Goal: Task Accomplishment & Management: Manage account settings

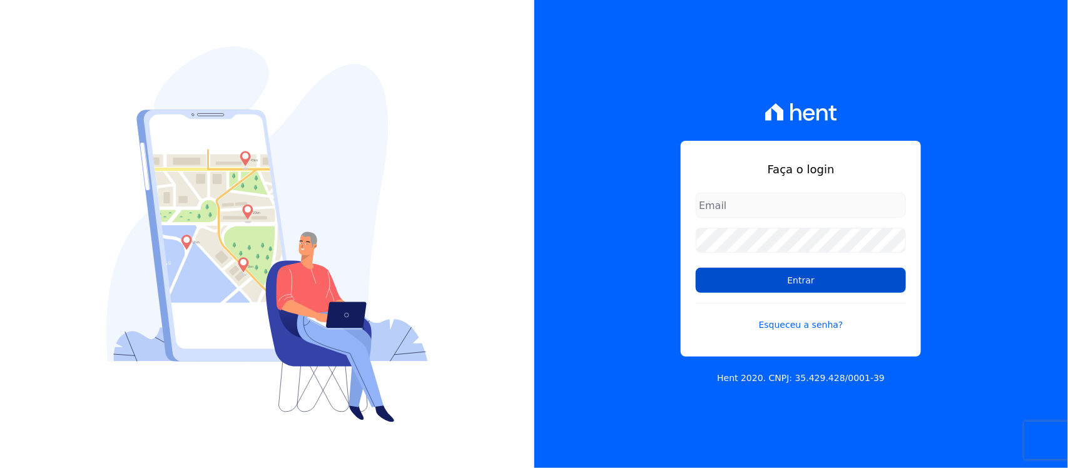
type input "[PERSON_NAME][EMAIL_ADDRESS][PERSON_NAME][DOMAIN_NAME]"
drag, startPoint x: 780, startPoint y: 286, endPoint x: 779, endPoint y: 292, distance: 6.4
click at [780, 286] on input "Entrar" at bounding box center [801, 280] width 210 height 25
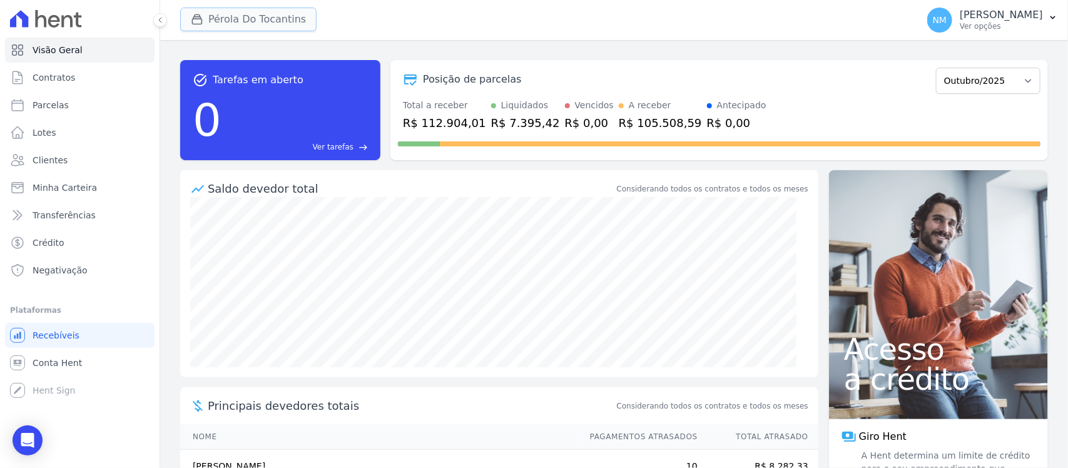
click at [227, 24] on button "Pérola Do Tocantins" at bounding box center [248, 20] width 136 height 24
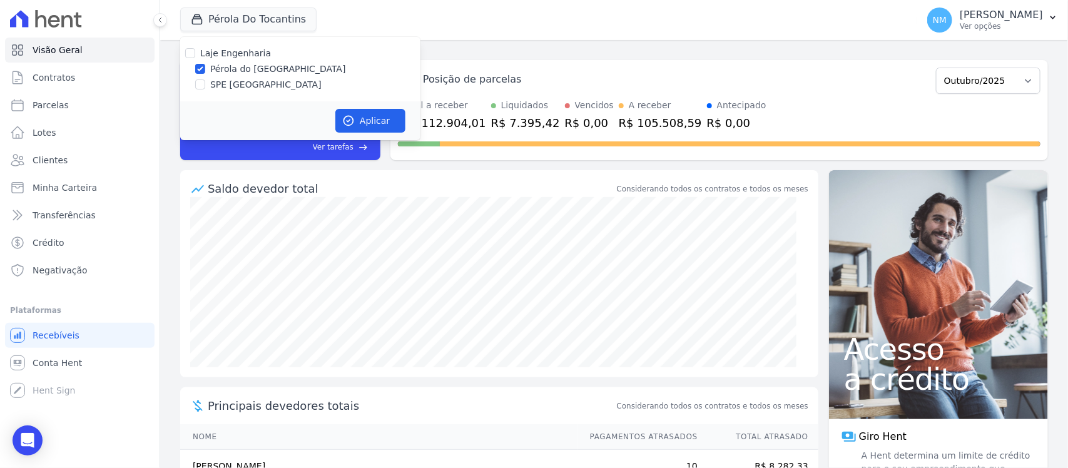
click at [252, 85] on label "SPE Montenegro" at bounding box center [265, 84] width 111 height 13
click at [205, 85] on input "SPE Montenegro" at bounding box center [200, 84] width 10 height 10
checkbox input "true"
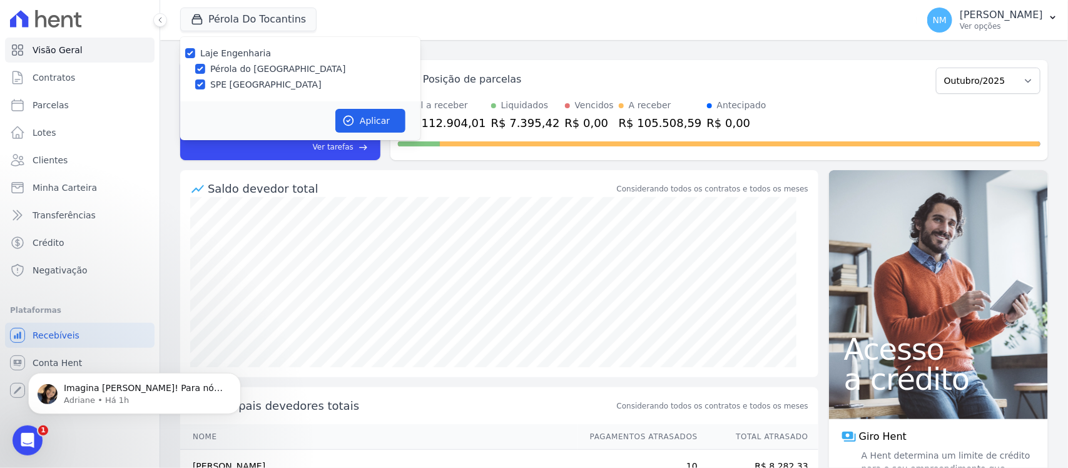
click at [251, 69] on label "Pérola do Tocantins" at bounding box center [278, 69] width 136 height 13
click at [205, 69] on input "Pérola do Tocantins" at bounding box center [200, 69] width 10 height 10
checkbox input "false"
drag, startPoint x: 374, startPoint y: 122, endPoint x: 642, endPoint y: 163, distance: 270.9
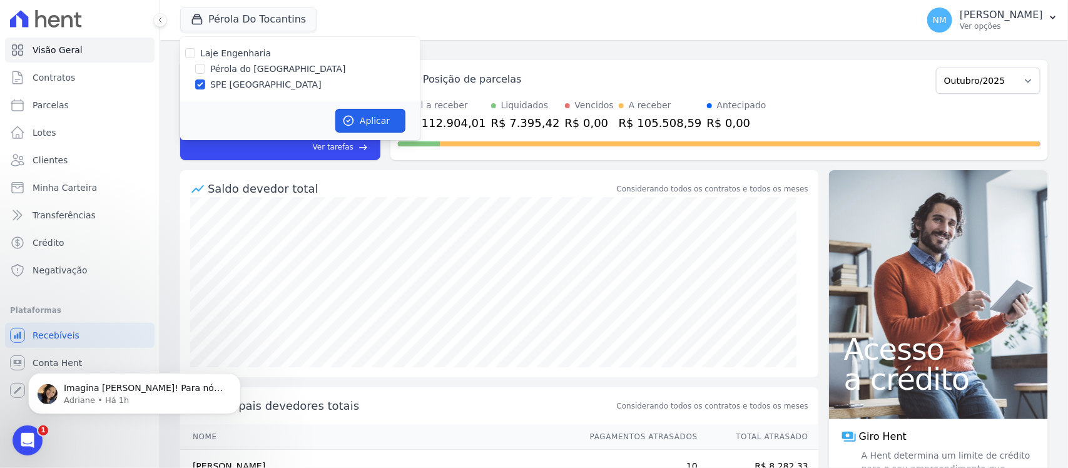
click at [376, 122] on button "Aplicar" at bounding box center [370, 121] width 70 height 24
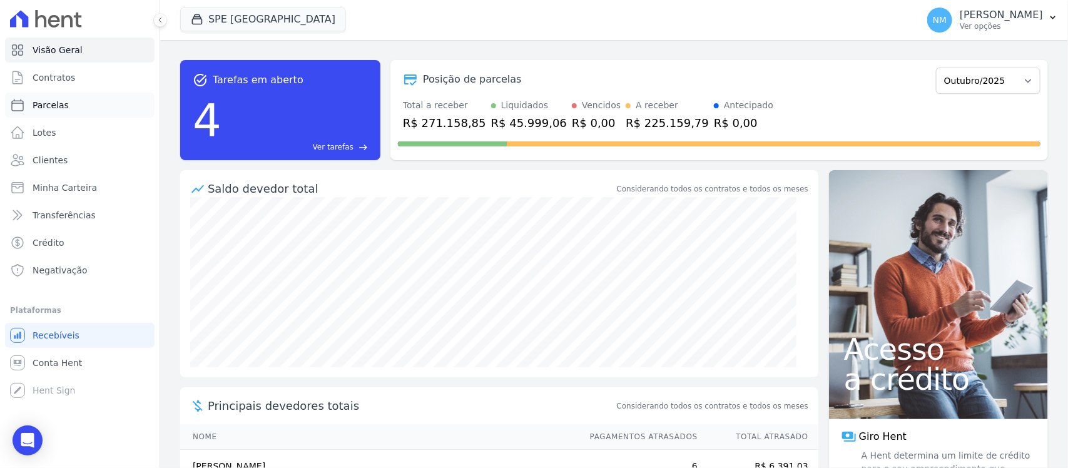
click at [77, 105] on link "Parcelas" at bounding box center [80, 105] width 150 height 25
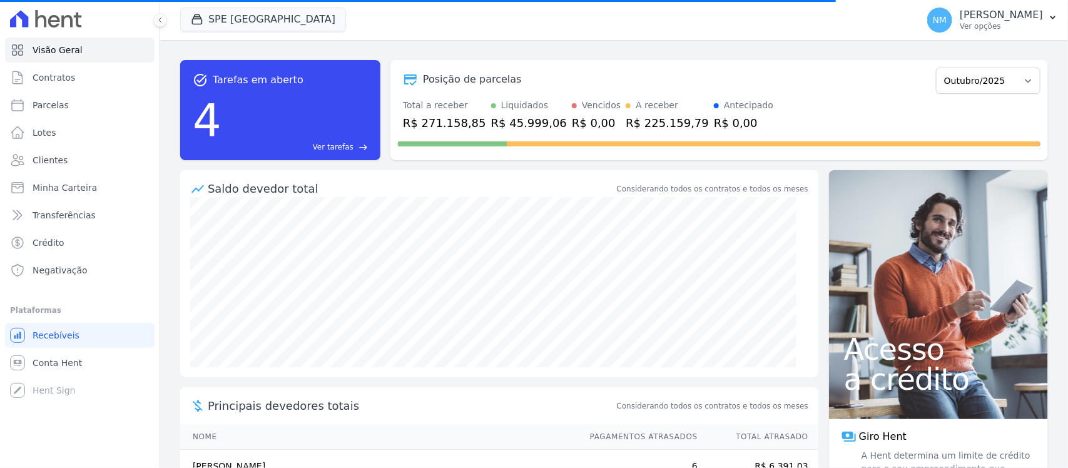
select select
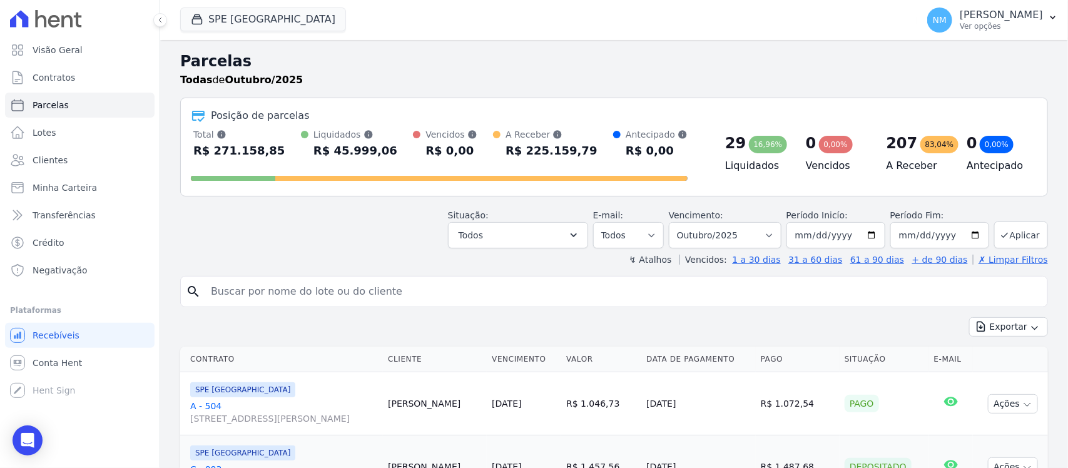
click at [258, 302] on input "search" at bounding box center [622, 291] width 839 height 25
click at [264, 294] on input "search" at bounding box center [622, 291] width 839 height 25
type input "ESMAELINO"
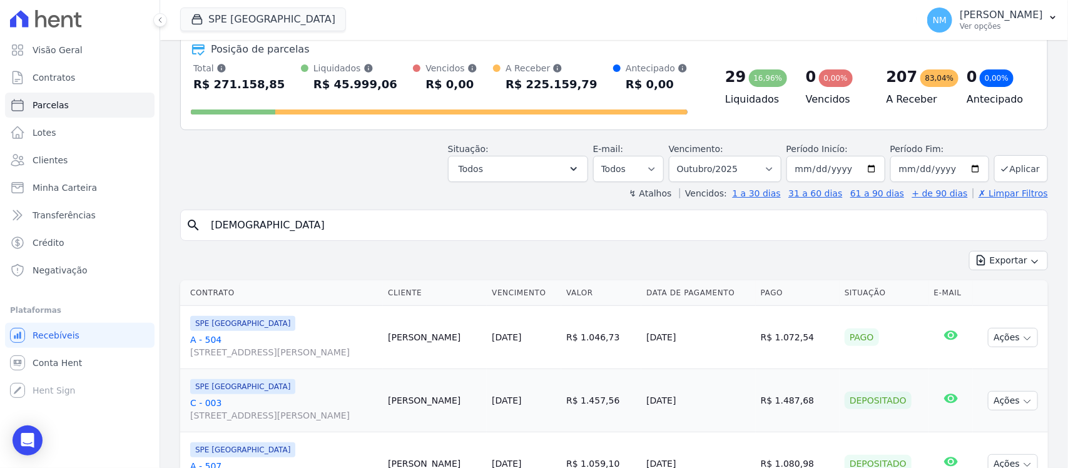
scroll to position [156, 0]
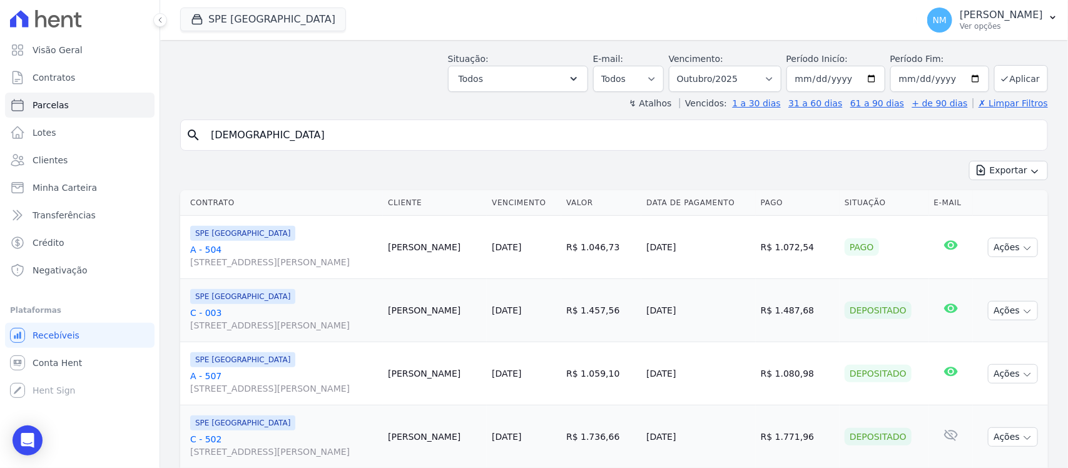
select select
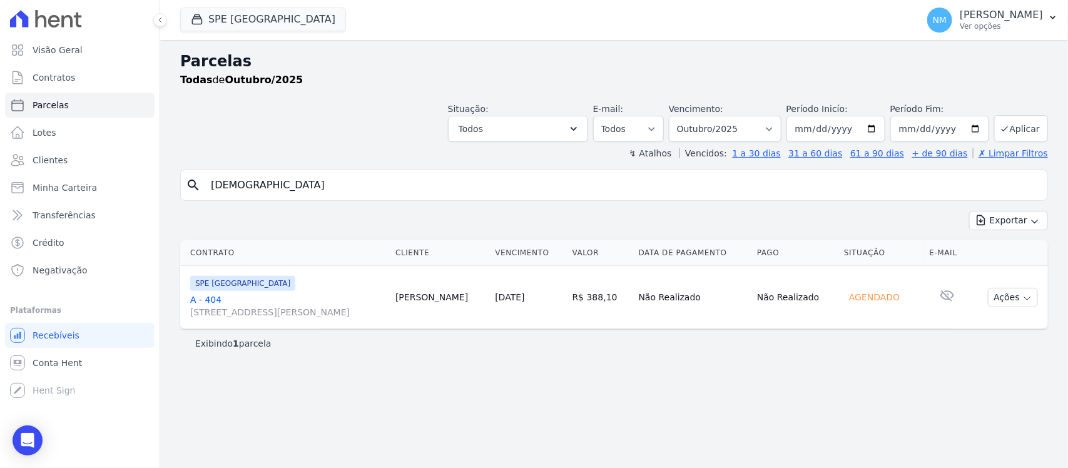
drag, startPoint x: 196, startPoint y: 295, endPoint x: 304, endPoint y: 263, distance: 112.9
click at [197, 295] on link "A - 404 Travessa Francisco Caldeira Castelo Branco, 2256, sala A, São Brás" at bounding box center [287, 306] width 195 height 25
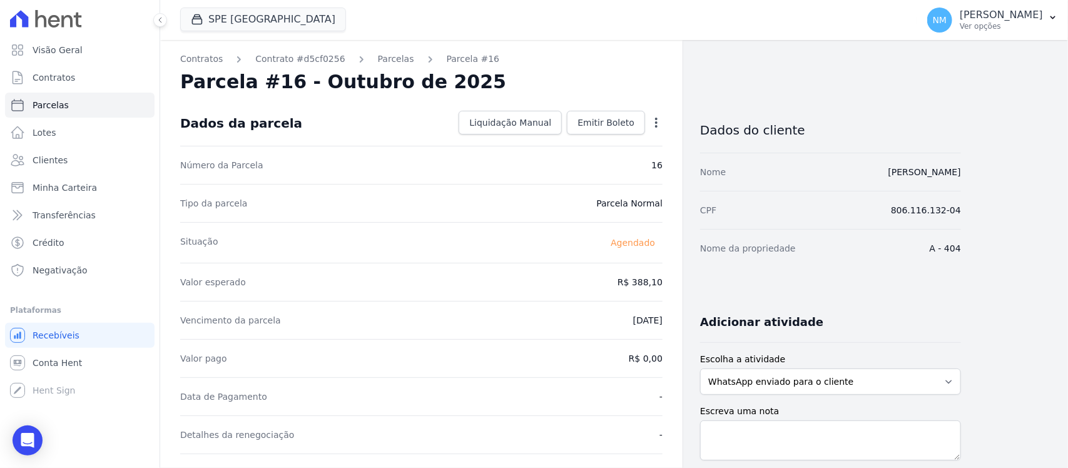
drag, startPoint x: 208, startPoint y: 60, endPoint x: 361, endPoint y: 125, distance: 166.0
click at [208, 60] on link "Contratos" at bounding box center [201, 59] width 43 height 13
click at [307, 56] on link "Contrato #d5cf0256" at bounding box center [300, 59] width 90 height 13
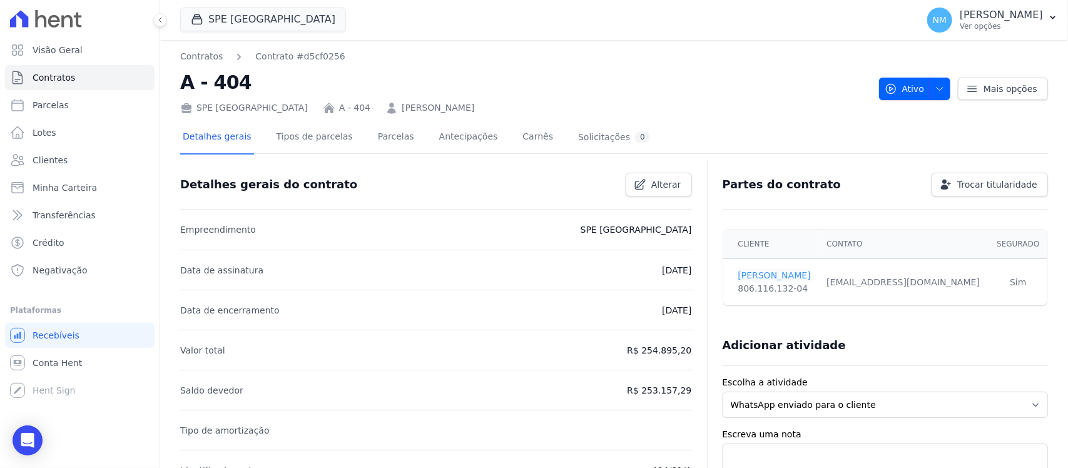
click at [760, 275] on link "ESMAELINO JUNIOR" at bounding box center [776, 275] width 74 height 13
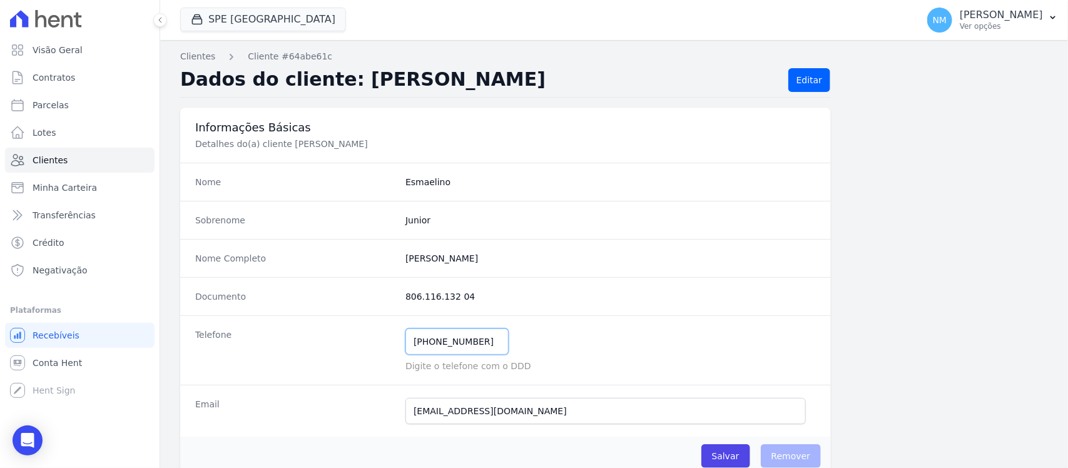
click at [478, 344] on input "(91) 98426-6475" at bounding box center [457, 342] width 103 height 26
type input "(91) 974000606"
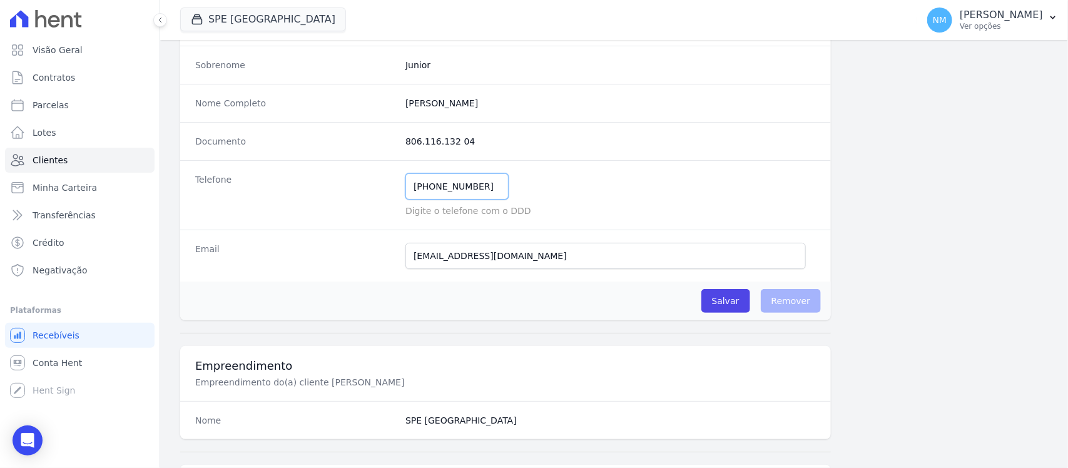
scroll to position [156, 0]
click at [717, 302] on input "Salvar" at bounding box center [726, 300] width 49 height 24
click at [714, 285] on div "Salvar O cliente está associado a algum contrato Remover" at bounding box center [505, 299] width 651 height 39
click at [720, 299] on input "Salvar" at bounding box center [726, 300] width 49 height 24
click at [721, 305] on input "Salvar" at bounding box center [726, 300] width 49 height 24
